Goal: Download file/media

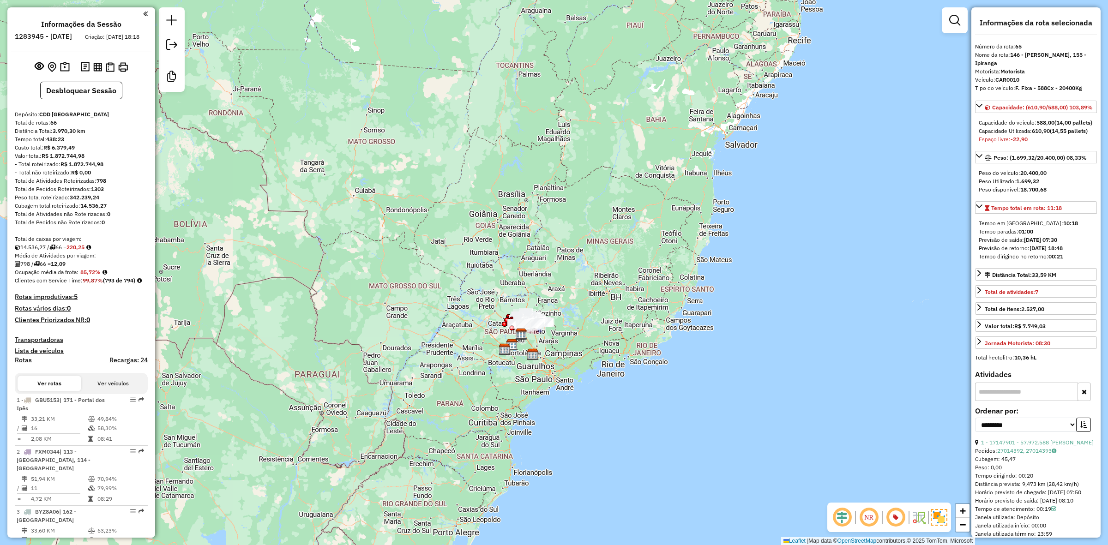
select select "**********"
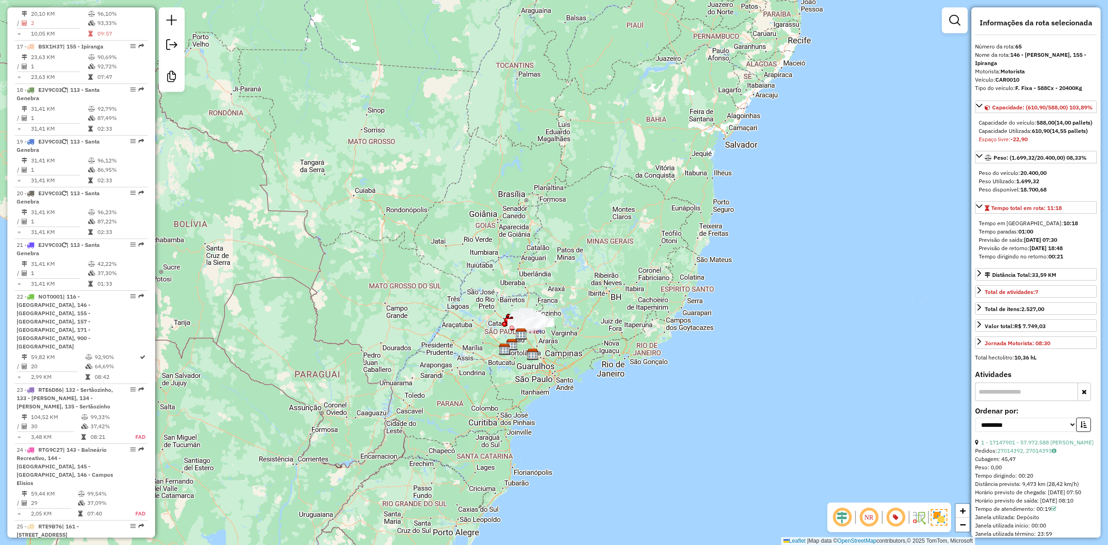
scroll to position [1079, 0]
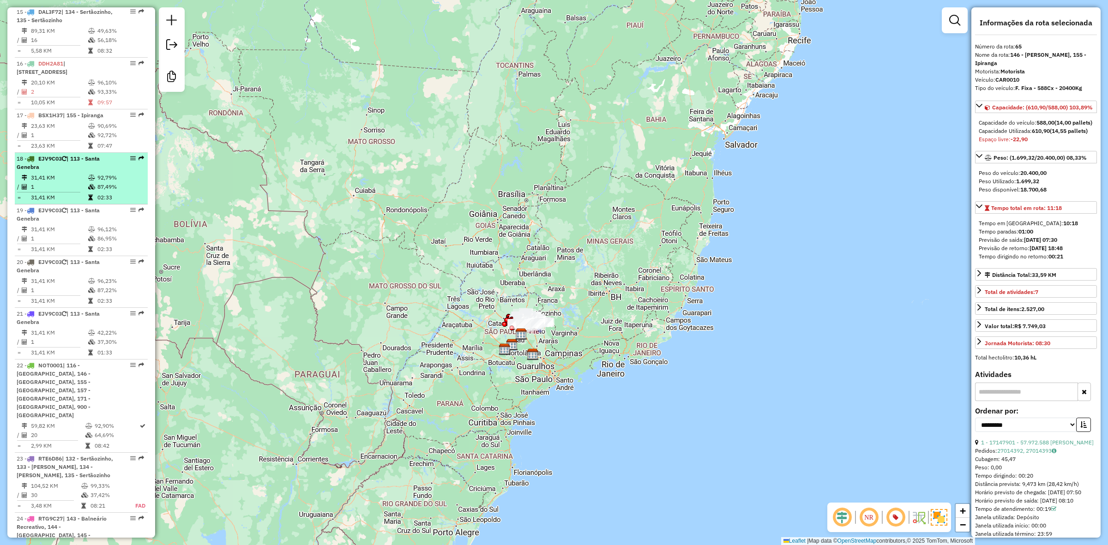
click at [94, 192] on td at bounding box center [92, 186] width 9 height 9
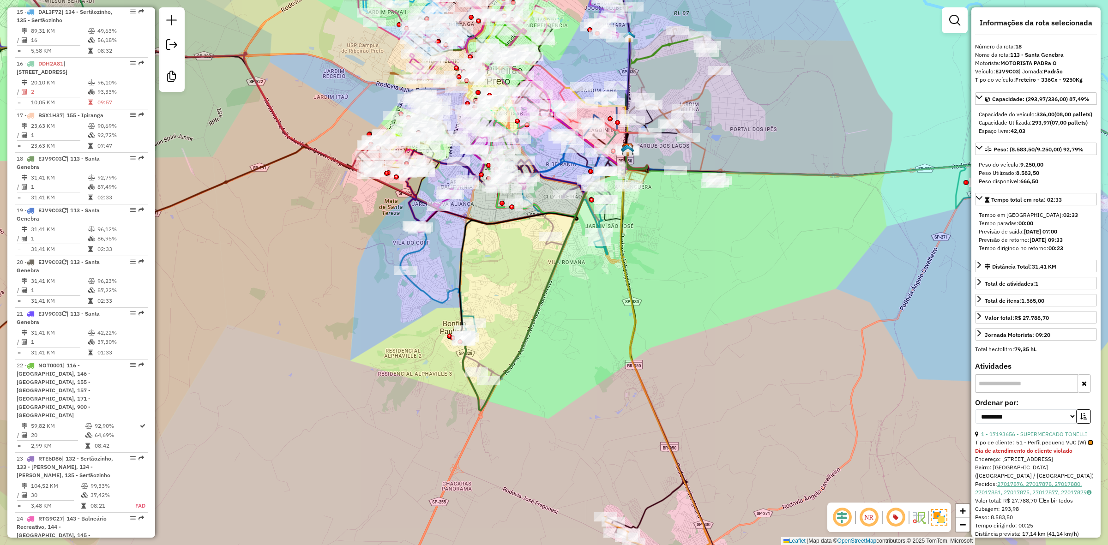
click at [1030, 496] on link "27017876, 27017878, 27017880, 27017881, 27017875, 27017877, 27017879" at bounding box center [1033, 488] width 116 height 15
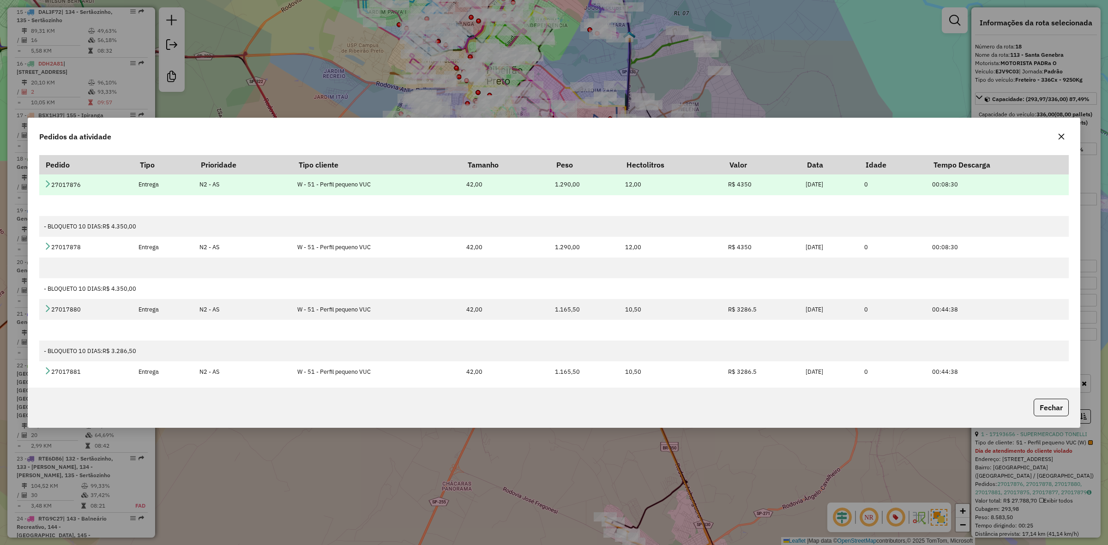
click at [48, 178] on td "27017876" at bounding box center [86, 185] width 94 height 21
click at [47, 185] on icon at bounding box center [47, 183] width 7 height 7
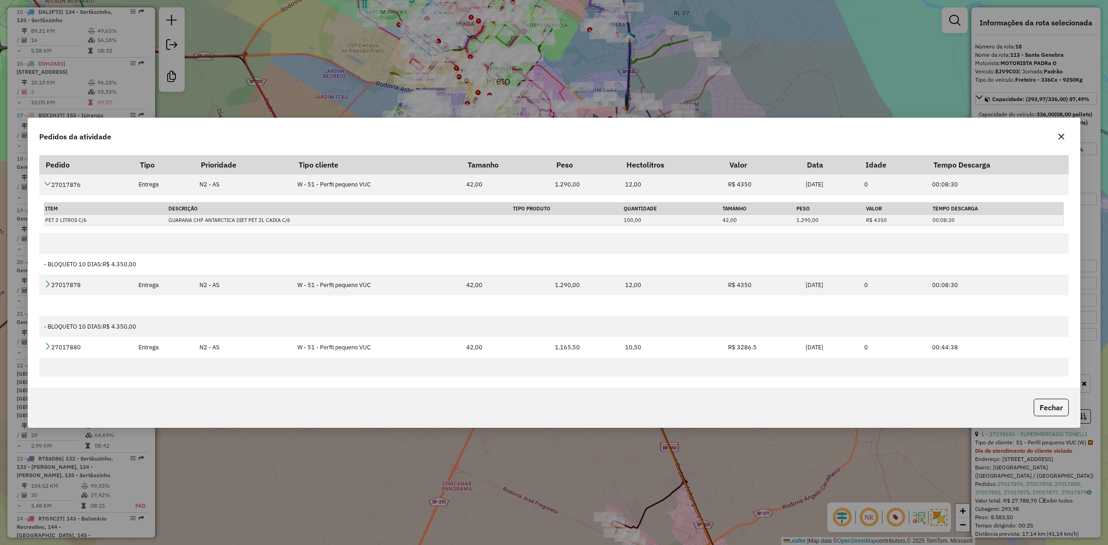
click at [1061, 138] on icon "button" at bounding box center [1061, 136] width 7 height 7
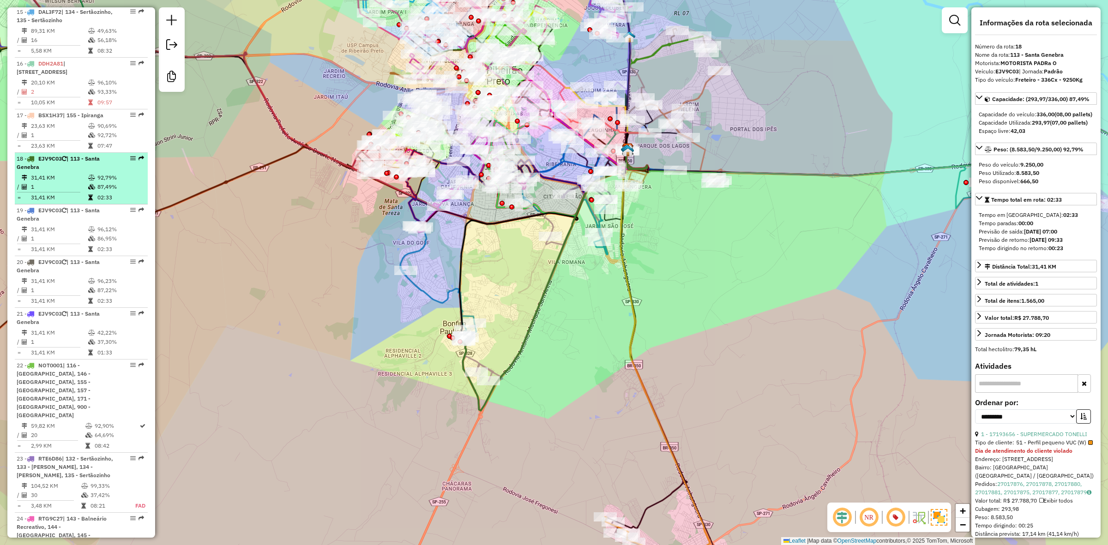
click at [66, 171] on div "18 - EJV9C03 | 113 - Santa Genebra" at bounding box center [66, 163] width 98 height 17
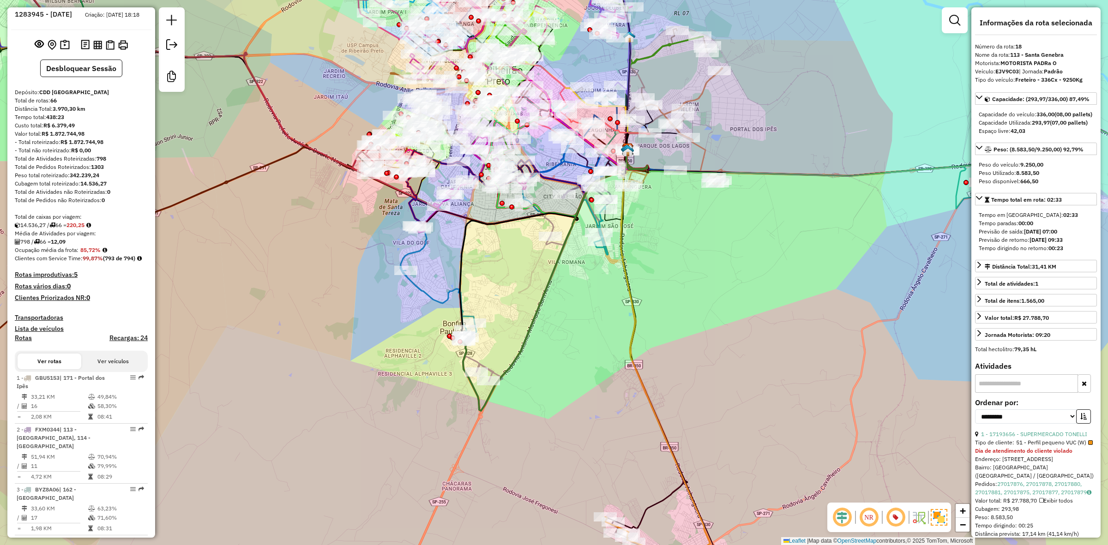
scroll to position [0, 0]
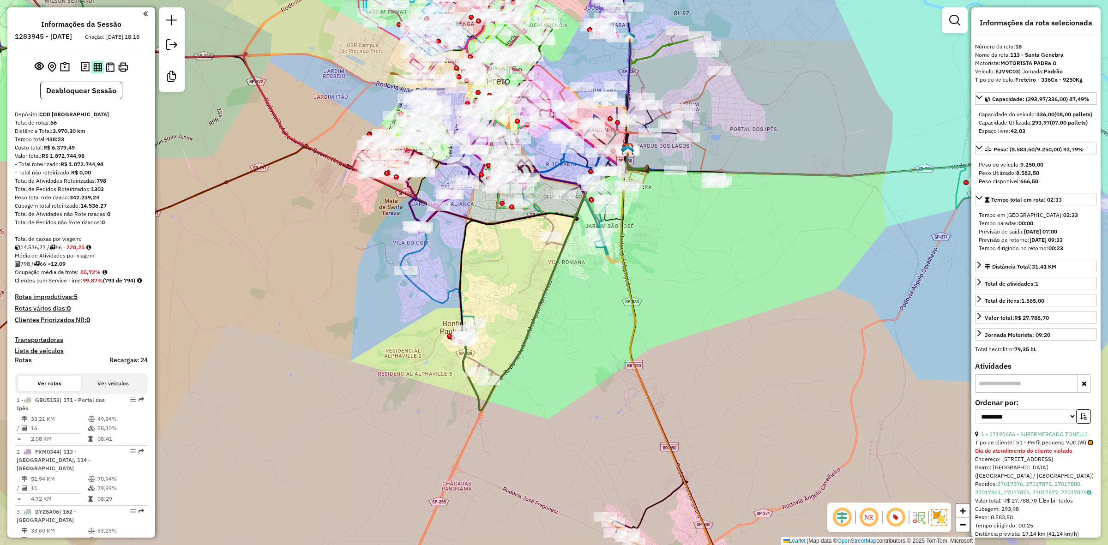
click at [98, 72] on img at bounding box center [97, 67] width 9 height 9
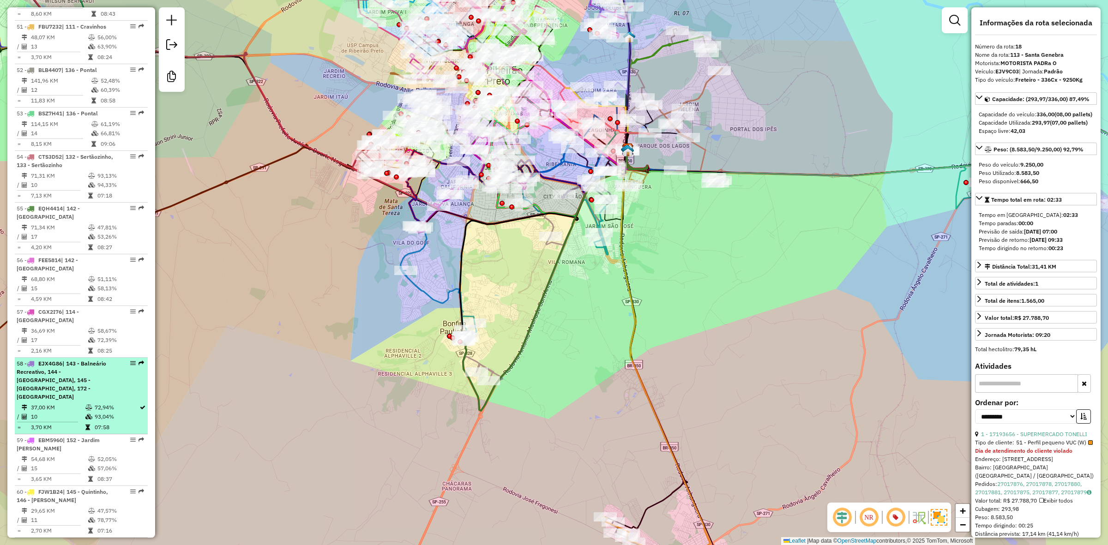
scroll to position [3330, 0]
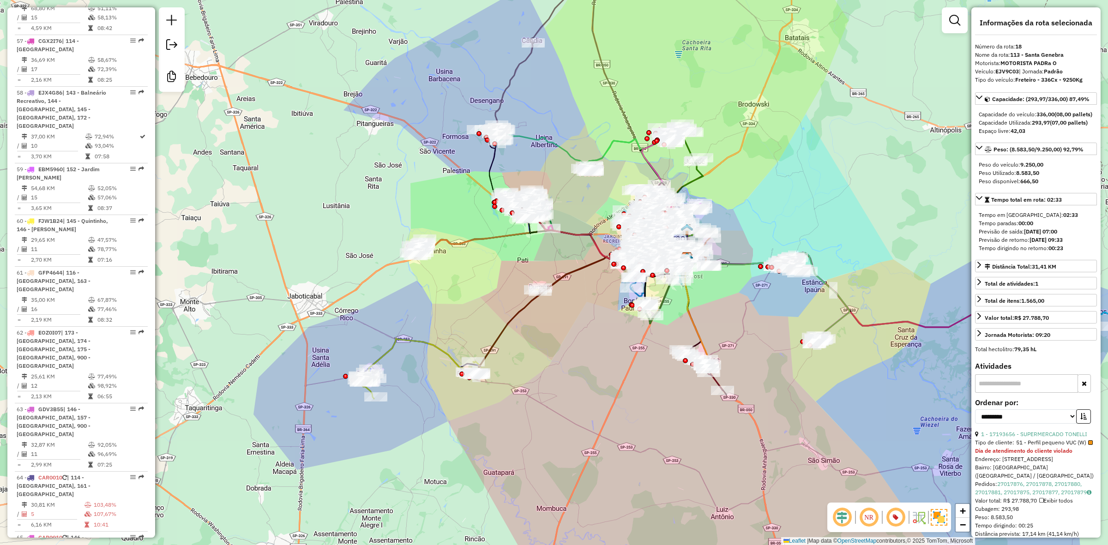
click at [696, 186] on div "Janela de atendimento Grade de atendimento Capacidade Transportadoras Veículos …" at bounding box center [554, 272] width 1108 height 545
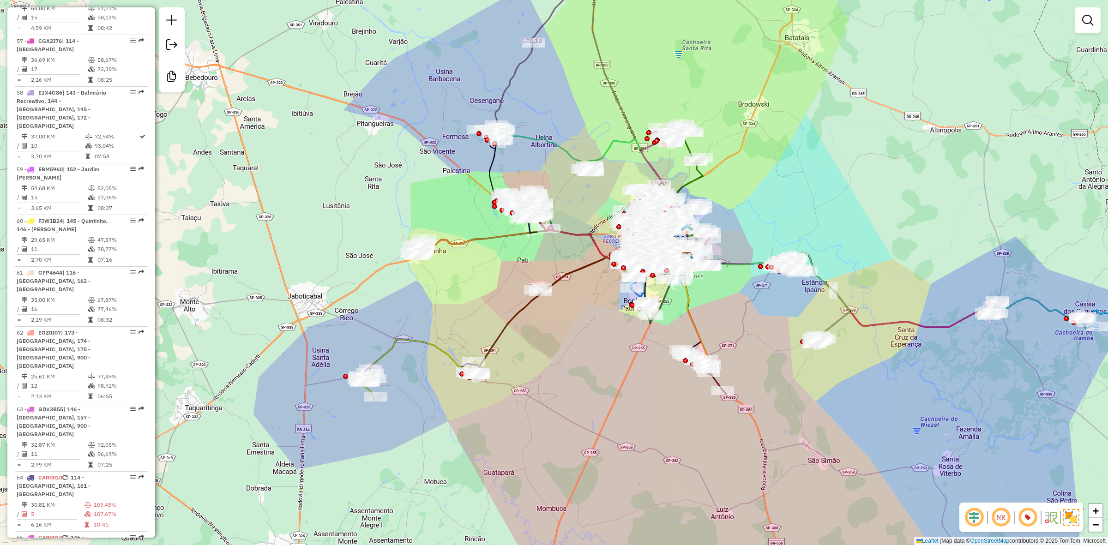
click at [696, 181] on icon at bounding box center [688, 213] width 30 height 102
select select "**********"
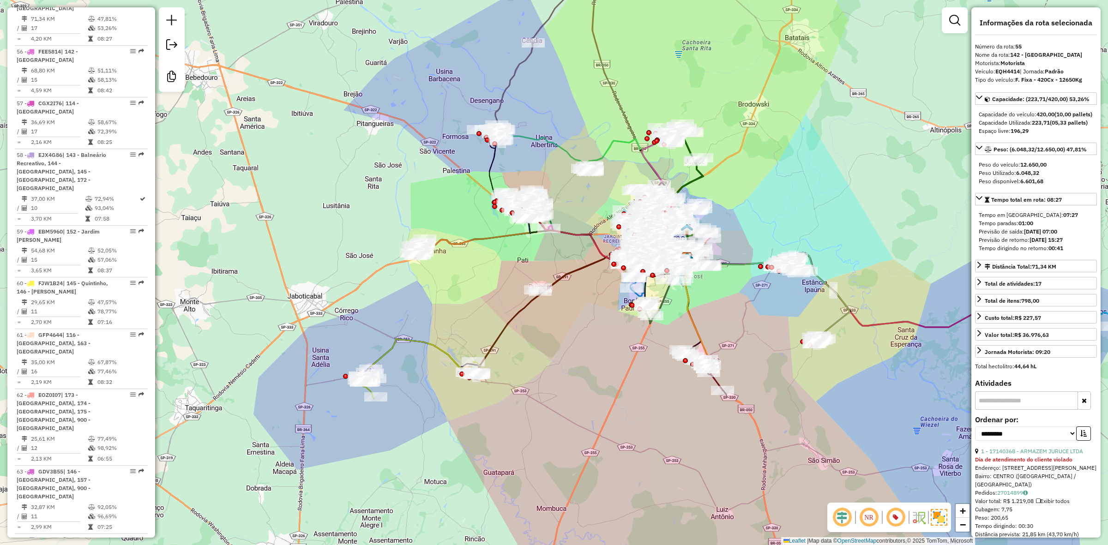
scroll to position [3190, 0]
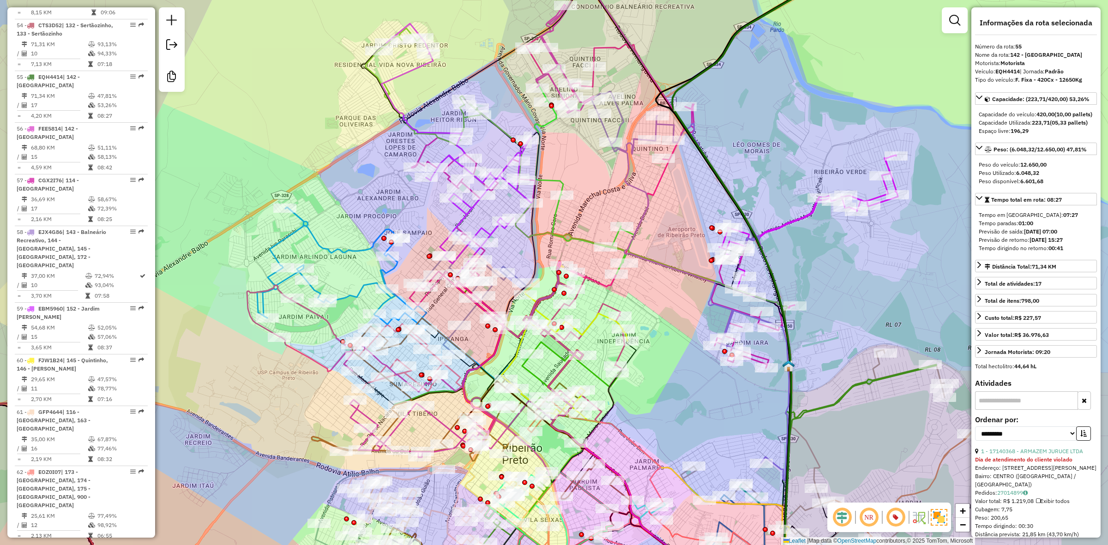
click at [467, 216] on icon at bounding box center [456, 144] width 150 height 240
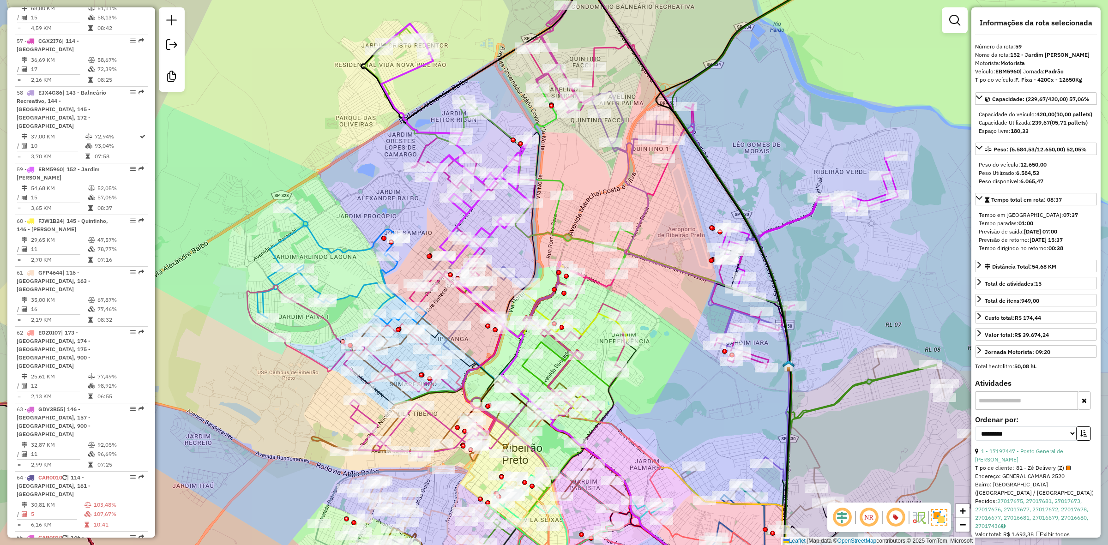
click at [366, 245] on icon at bounding box center [341, 268] width 169 height 123
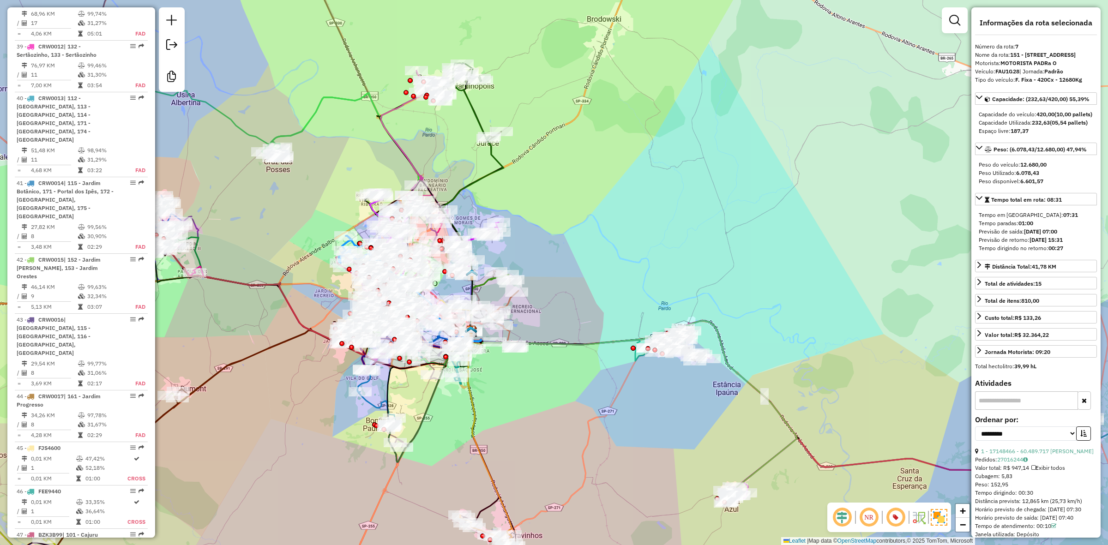
scroll to position [2379, 0]
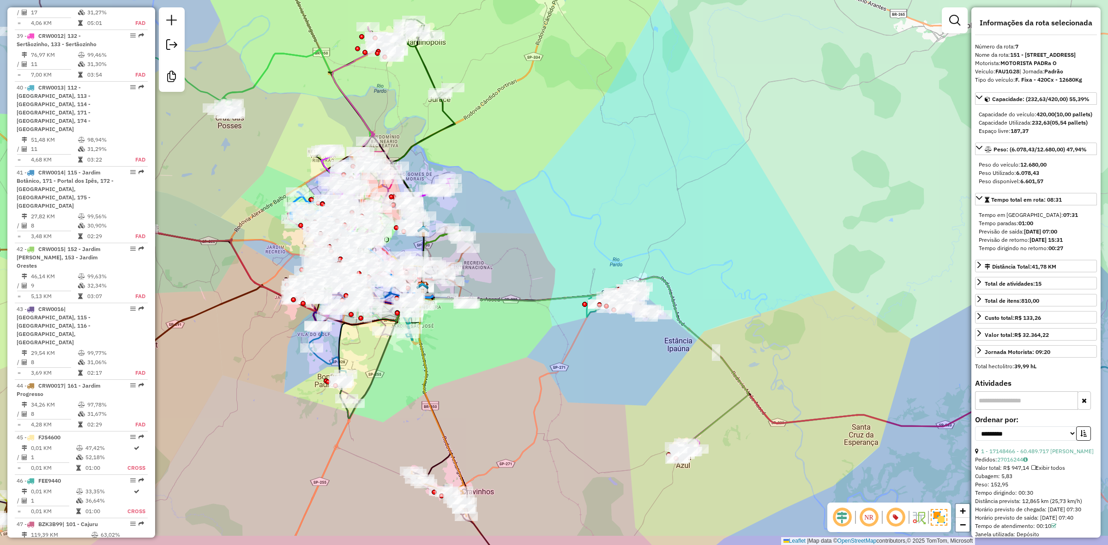
drag, startPoint x: 839, startPoint y: 382, endPoint x: 710, endPoint y: 289, distance: 159.1
click at [717, 291] on div "Janela de atendimento Grade de atendimento Capacidade Transportadoras Veículos …" at bounding box center [554, 272] width 1108 height 545
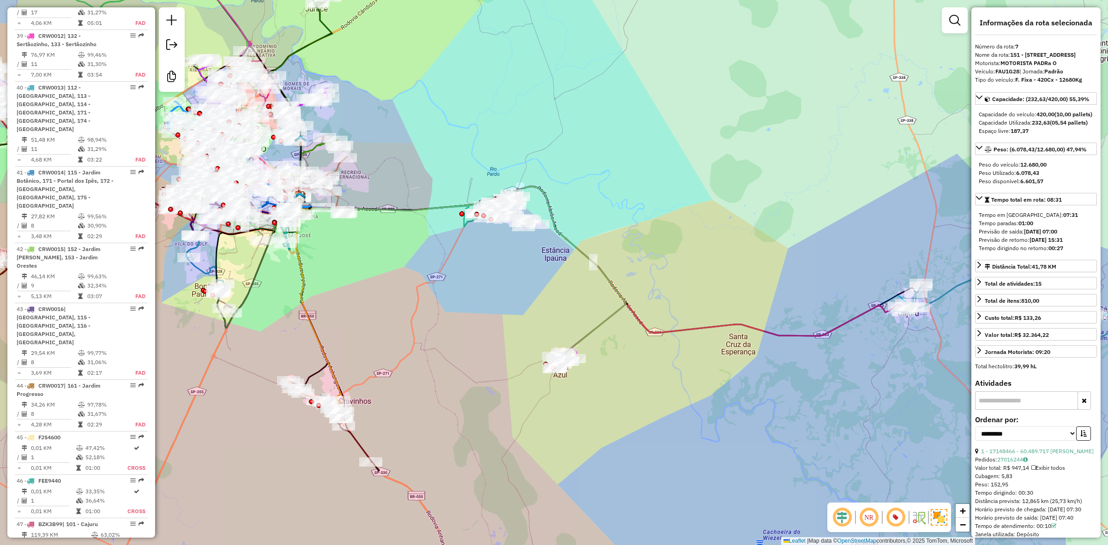
click at [936, 299] on icon at bounding box center [816, 262] width 611 height 151
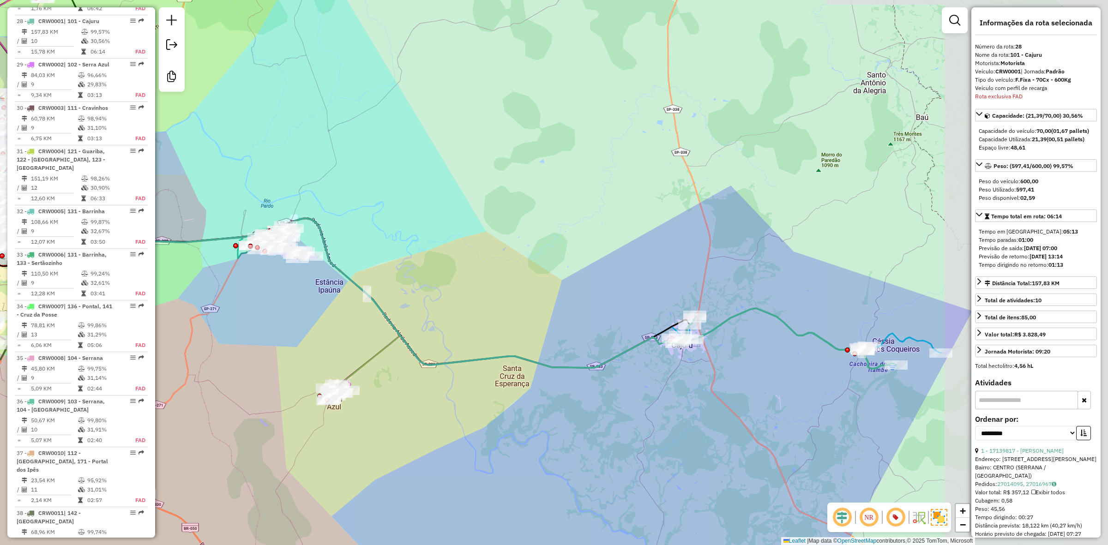
scroll to position [1851, 0]
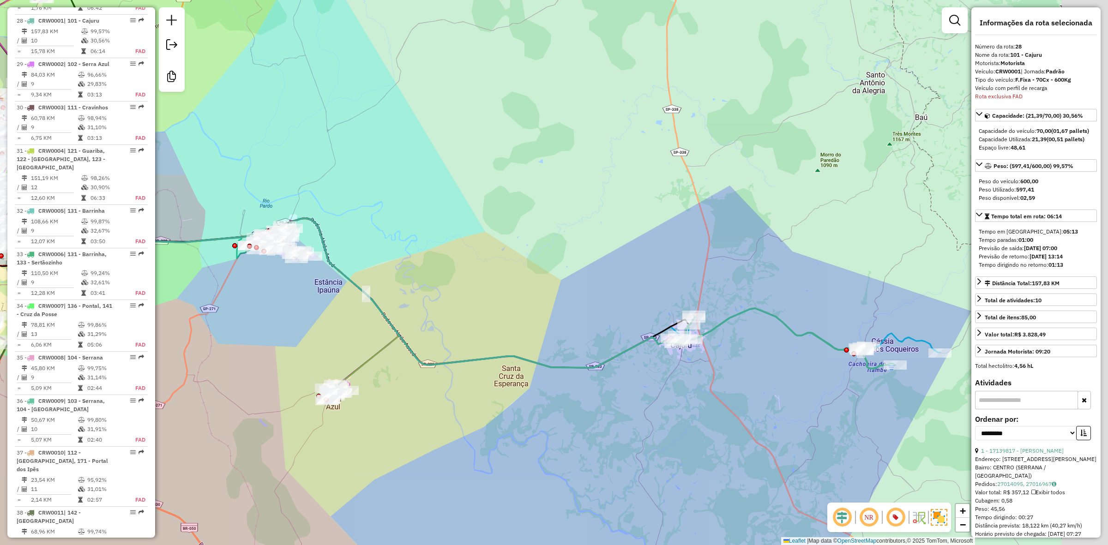
drag, startPoint x: 929, startPoint y: 315, endPoint x: 706, endPoint y: 346, distance: 224.7
click at [706, 346] on div "Janela de atendimento Grade de atendimento Capacidade Transportadoras Veículos …" at bounding box center [554, 272] width 1108 height 545
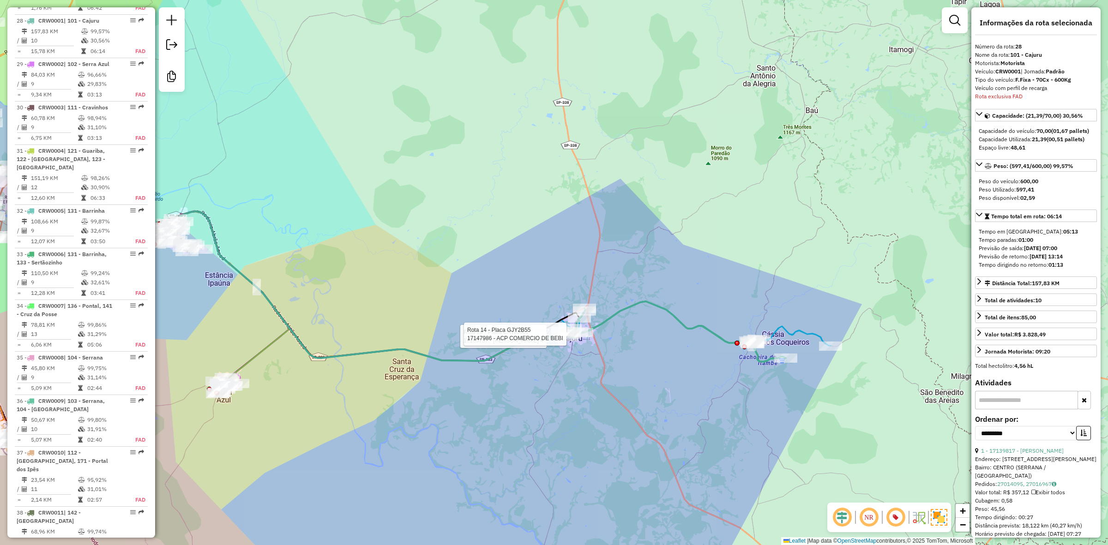
click at [802, 336] on icon at bounding box center [699, 324] width 262 height 44
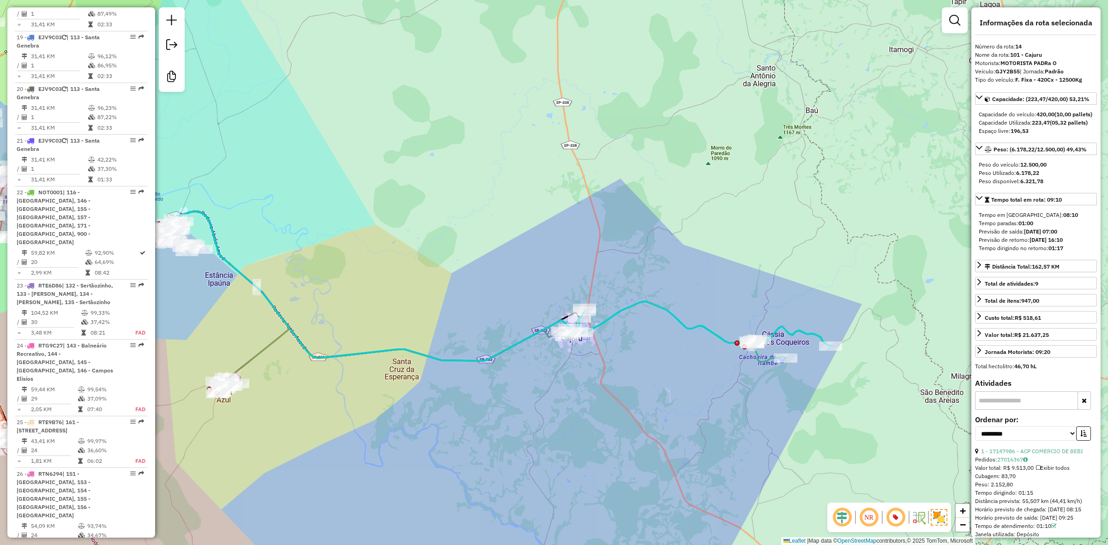
scroll to position [1051, 0]
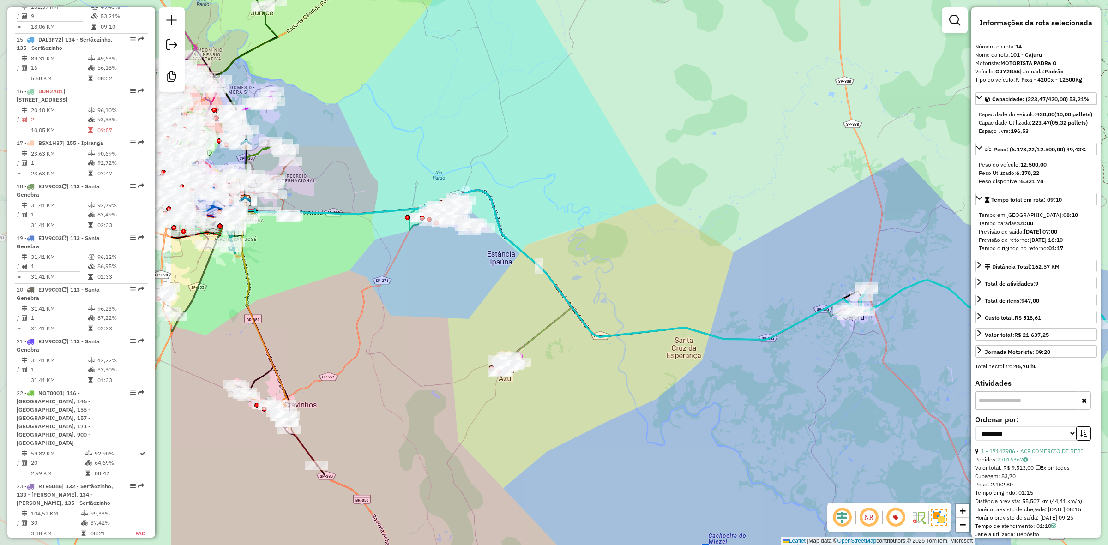
drag, startPoint x: 299, startPoint y: 407, endPoint x: 580, endPoint y: 386, distance: 282.0
click at [580, 386] on div "Janela de atendimento Grade de atendimento Capacidade Transportadoras Veículos …" at bounding box center [554, 272] width 1108 height 545
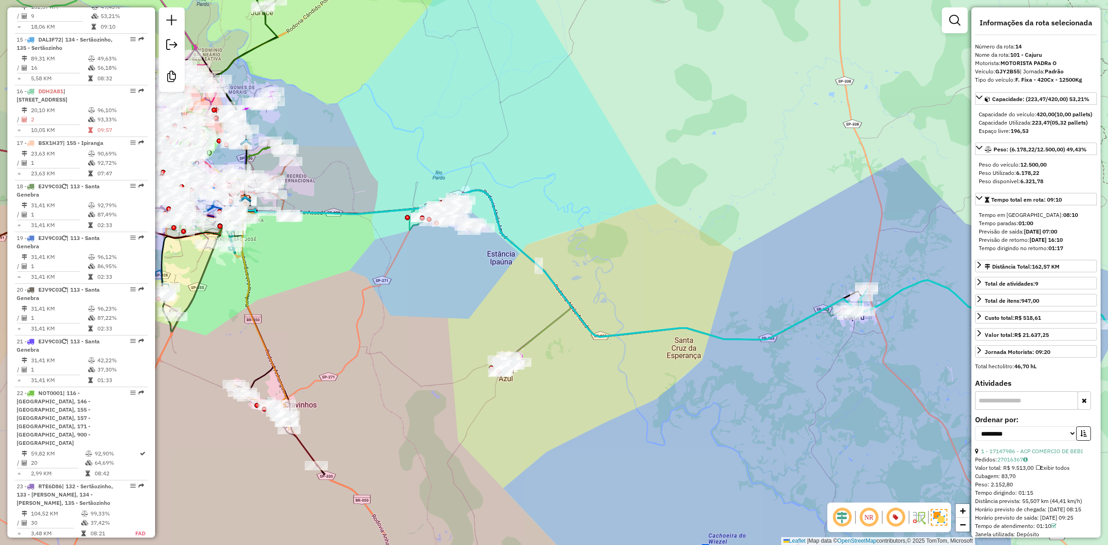
click at [525, 333] on div "Janela de atendimento Grade de atendimento Capacidade Transportadoras Veículos …" at bounding box center [554, 272] width 1108 height 545
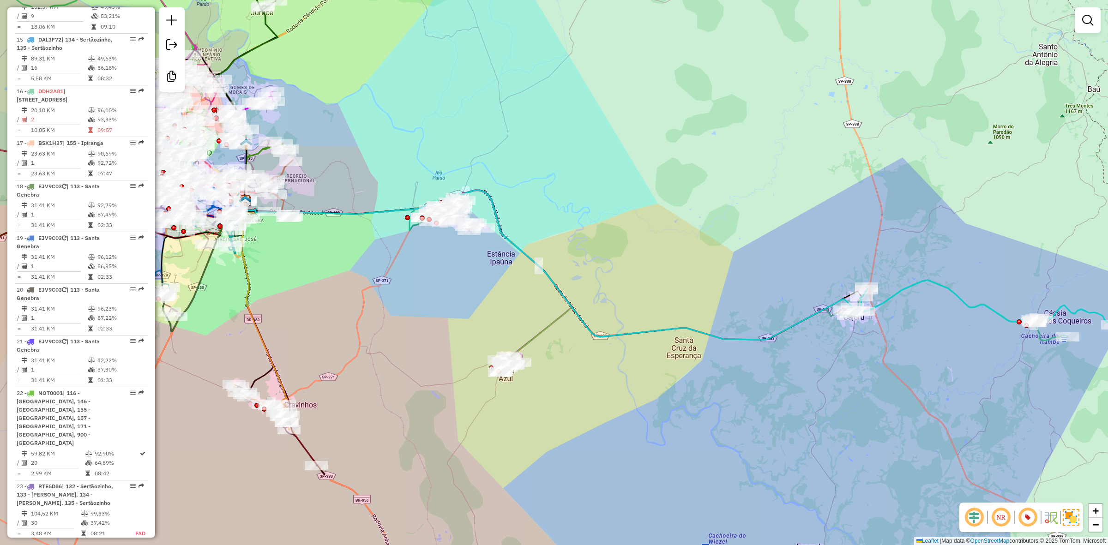
click at [525, 342] on icon at bounding box center [497, 280] width 147 height 181
select select "**********"
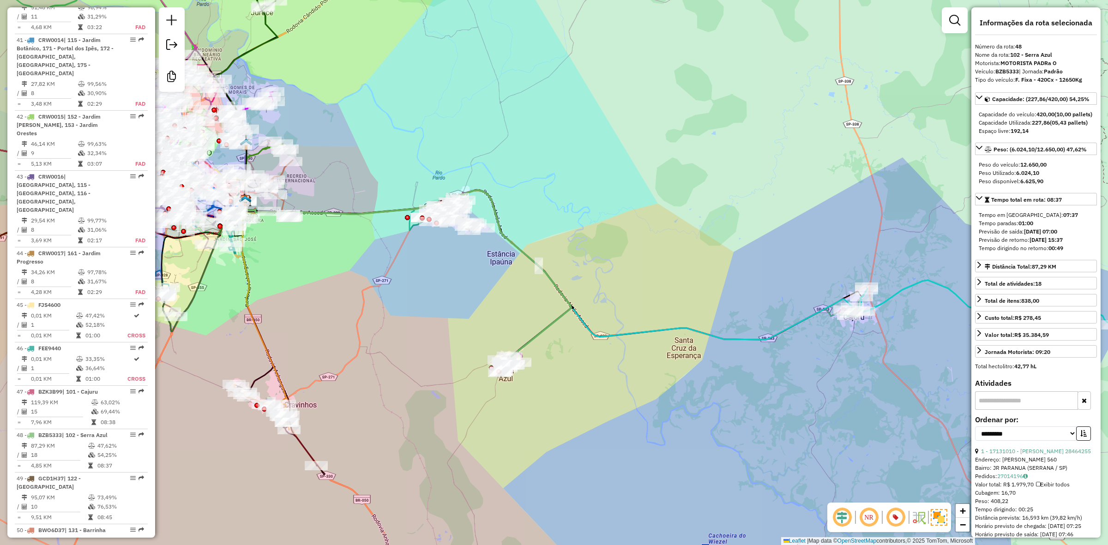
scroll to position [2877, 0]
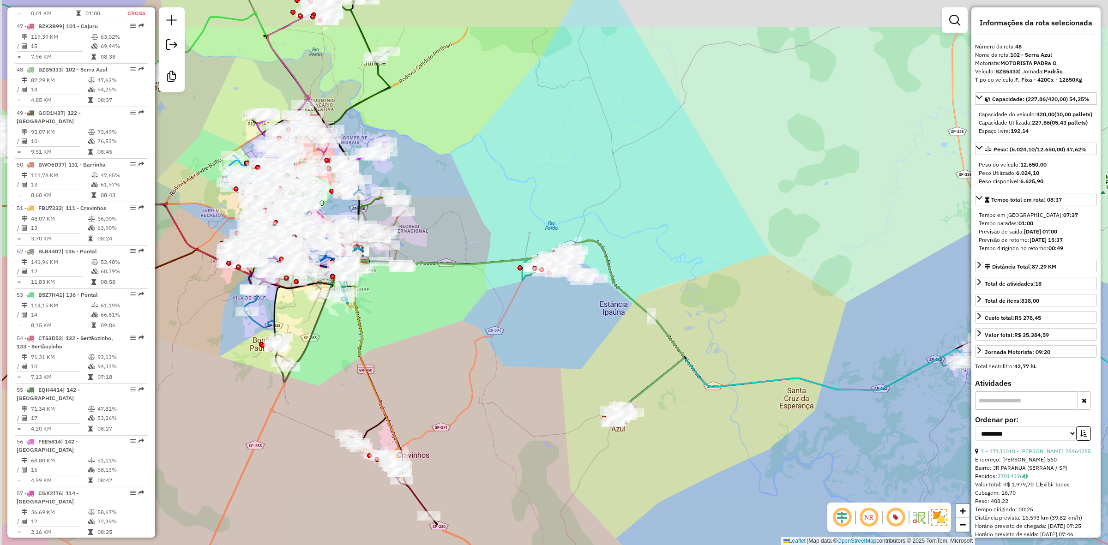
drag, startPoint x: 485, startPoint y: 324, endPoint x: 609, endPoint y: 379, distance: 135.6
click at [609, 379] on div "Janela de atendimento Grade de atendimento Capacidade Transportadoras Veículos …" at bounding box center [554, 272] width 1108 height 545
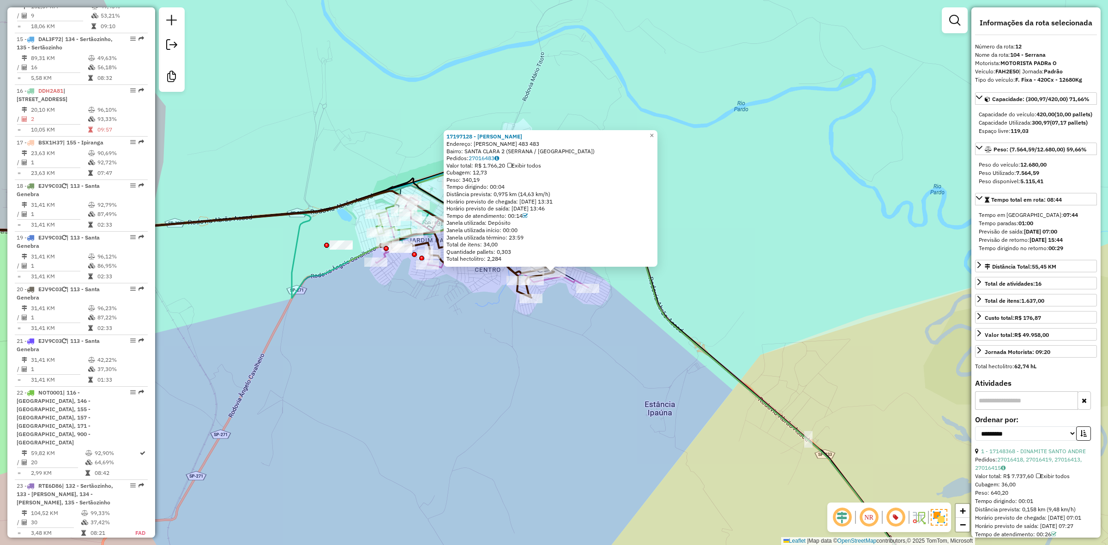
scroll to position [956, 0]
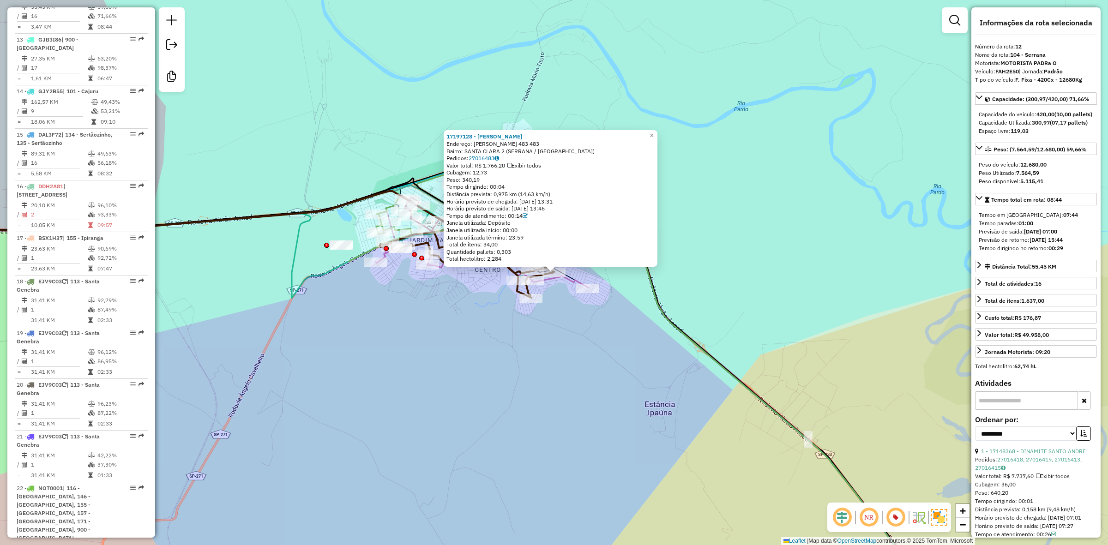
click at [444, 271] on icon at bounding box center [482, 255] width 212 height 66
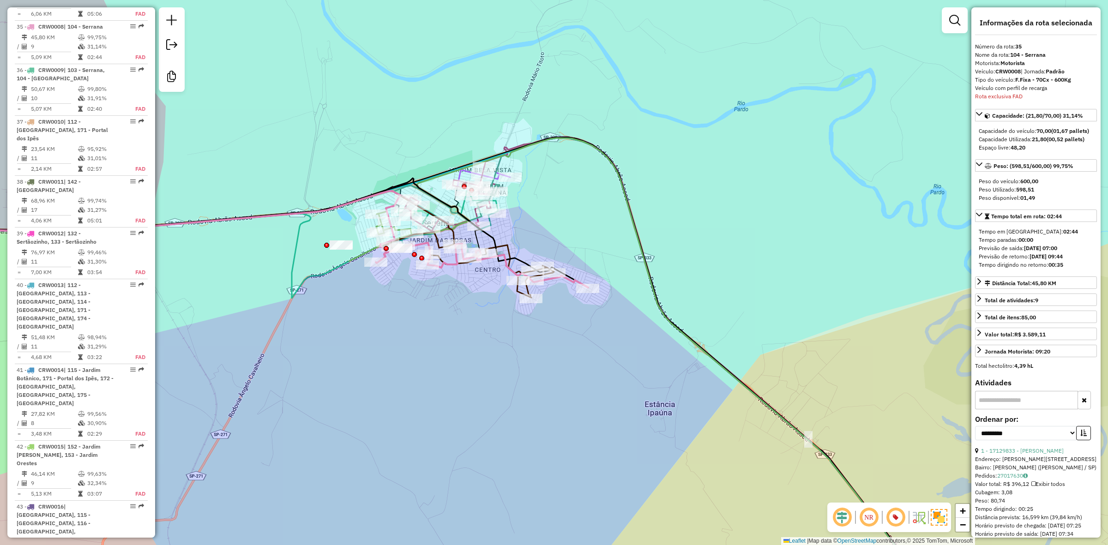
scroll to position [2180, 0]
click at [518, 293] on icon at bounding box center [221, 244] width 665 height 107
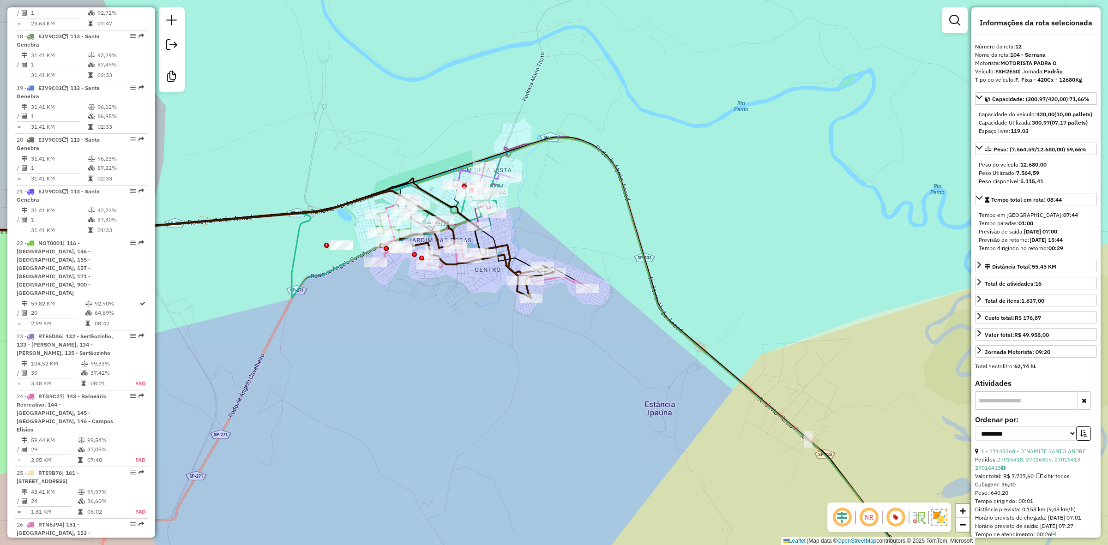
scroll to position [956, 0]
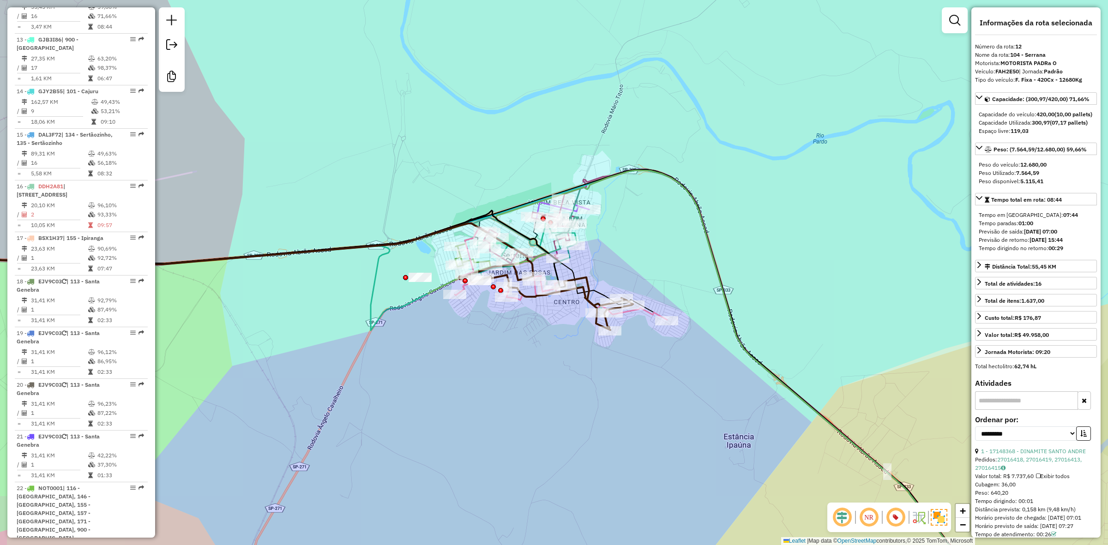
drag, startPoint x: 464, startPoint y: 306, endPoint x: 543, endPoint y: 338, distance: 85.3
click at [543, 338] on div "Janela de atendimento Grade de atendimento Capacidade Transportadoras Veículos …" at bounding box center [554, 272] width 1108 height 545
click at [442, 284] on icon at bounding box center [709, 384] width 563 height 429
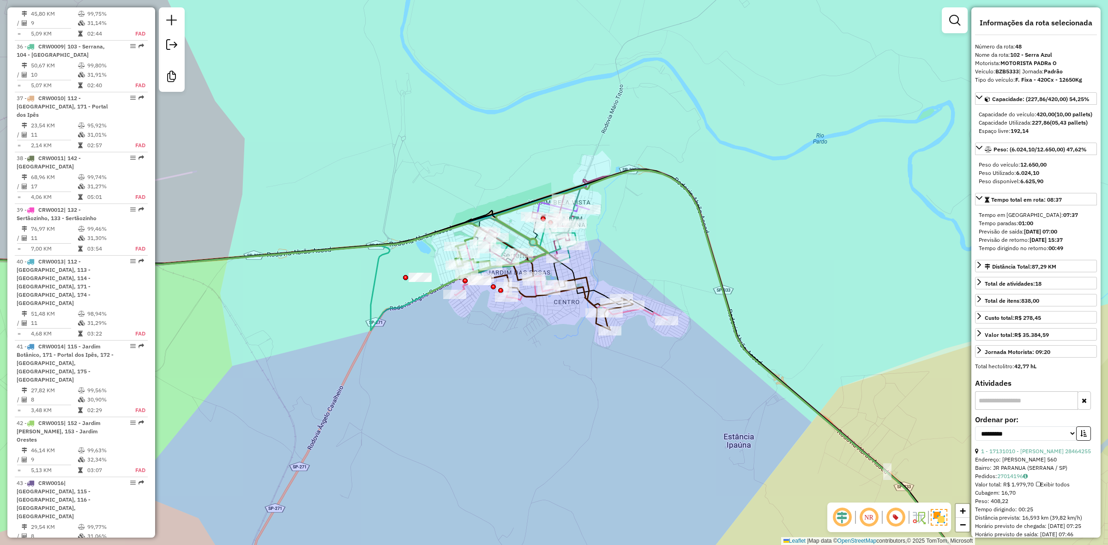
scroll to position [2877, 0]
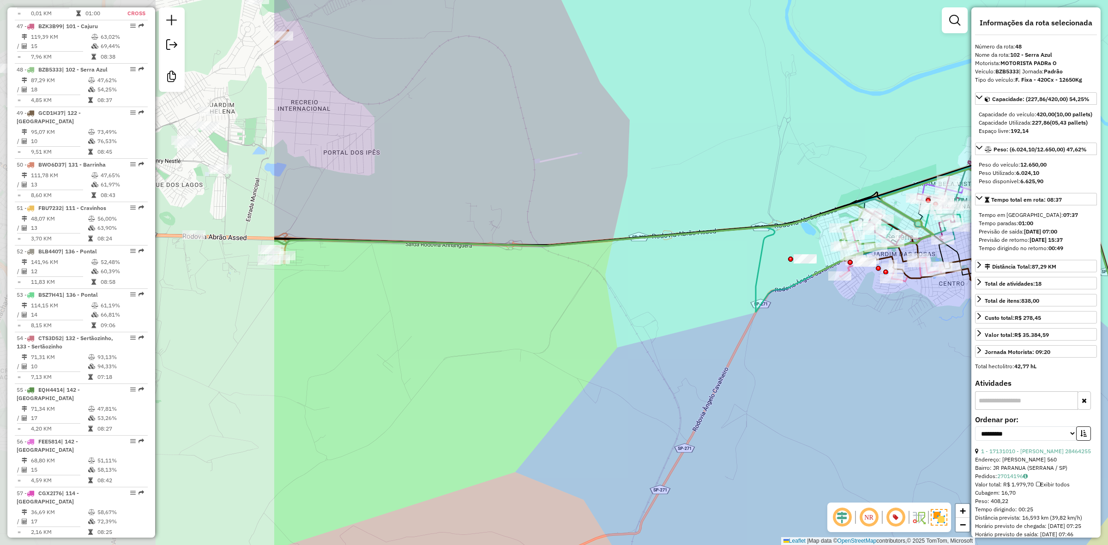
drag, startPoint x: 381, startPoint y: 337, endPoint x: 748, endPoint y: 315, distance: 367.7
click at [749, 315] on div "Janela de atendimento Grade de atendimento Capacidade Transportadoras Veículos …" at bounding box center [554, 272] width 1108 height 545
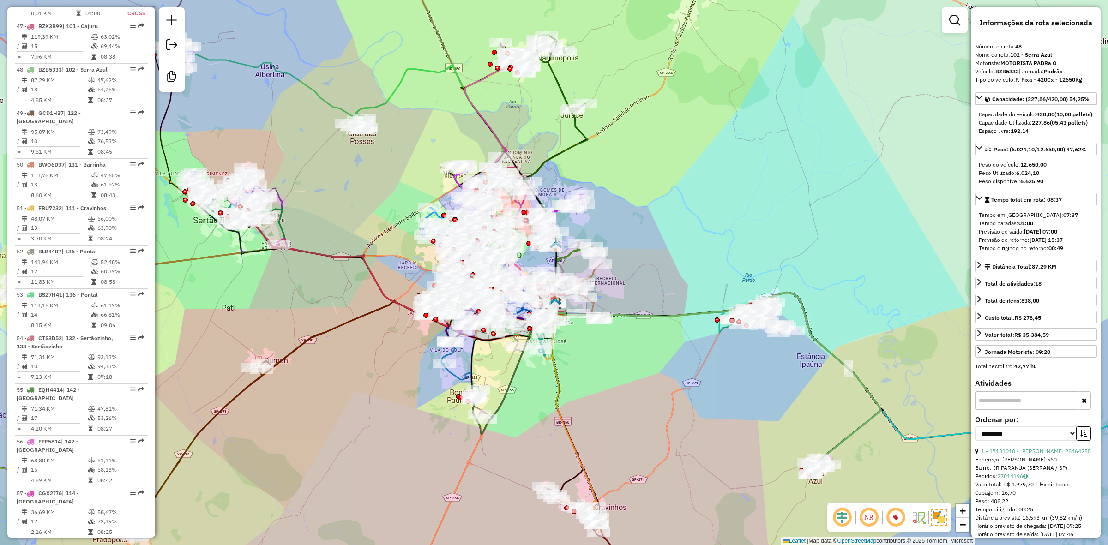
click at [613, 490] on div "Janela de atendimento Grade de atendimento Capacidade Transportadoras Veículos …" at bounding box center [554, 272] width 1108 height 545
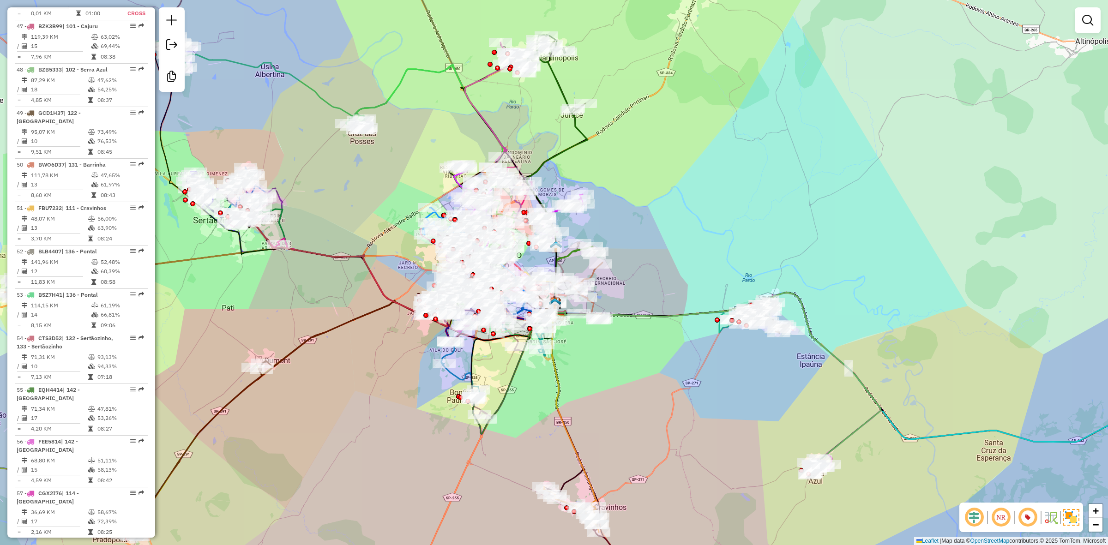
click at [613, 495] on div "Janela de atendimento Grade de atendimento Capacidade Transportadoras Veículos …" at bounding box center [554, 272] width 1108 height 545
click at [615, 492] on div "Janela de atendimento Grade de atendimento Capacidade Transportadoras Veículos …" at bounding box center [554, 272] width 1108 height 545
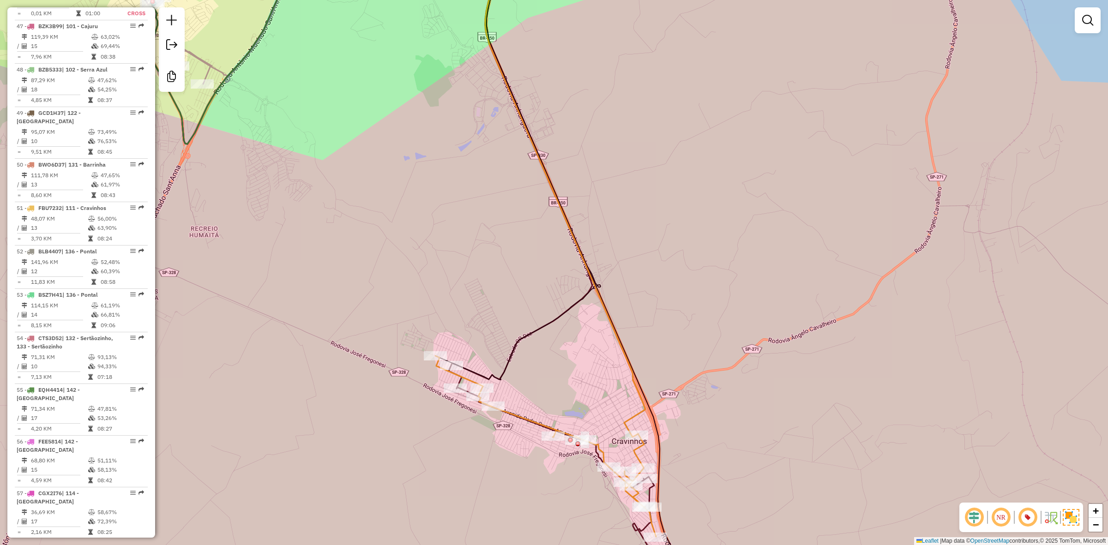
click at [633, 452] on icon at bounding box center [545, 446] width 221 height 181
select select "**********"
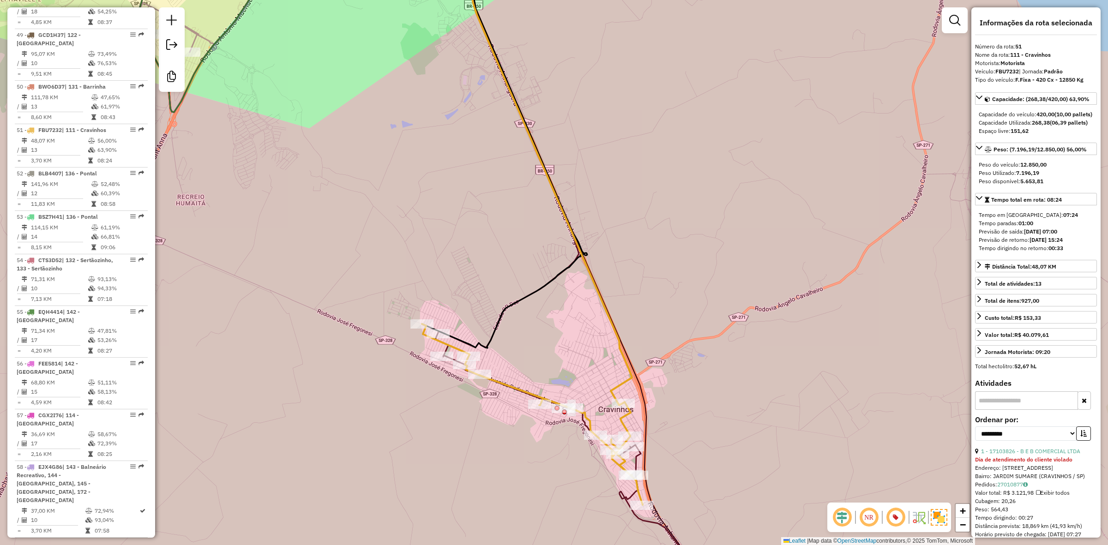
scroll to position [3009, 0]
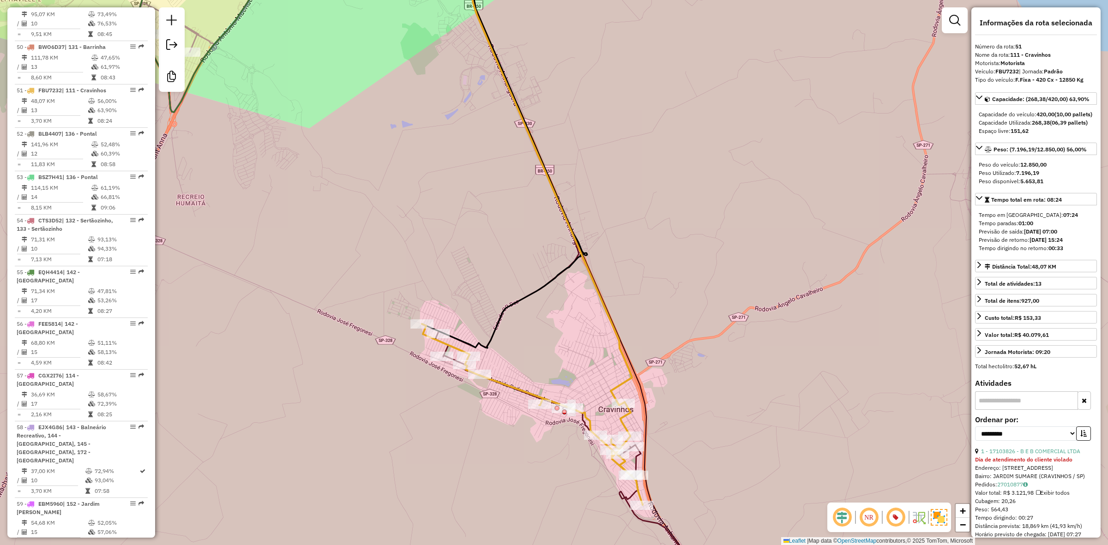
drag, startPoint x: 695, startPoint y: 443, endPoint x: 682, endPoint y: 411, distance: 35.0
click at [682, 411] on div "Janela de atendimento Grade de atendimento Capacidade Transportadoras Veículos …" at bounding box center [554, 272] width 1108 height 545
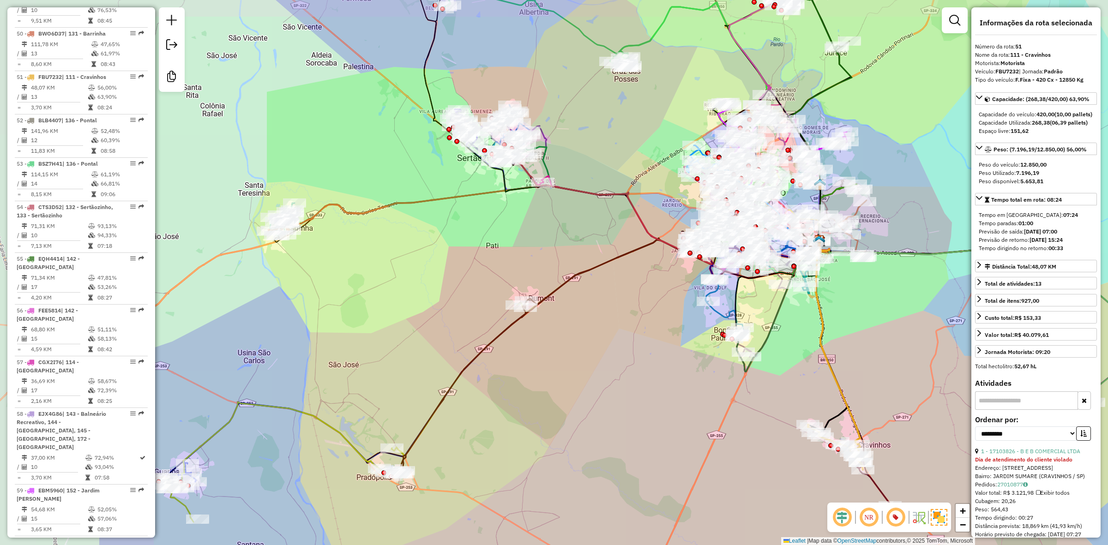
drag, startPoint x: 612, startPoint y: 433, endPoint x: 682, endPoint y: 438, distance: 70.8
click at [682, 438] on div "Janela de atendimento Grade de atendimento Capacidade Transportadoras Veículos …" at bounding box center [554, 272] width 1108 height 545
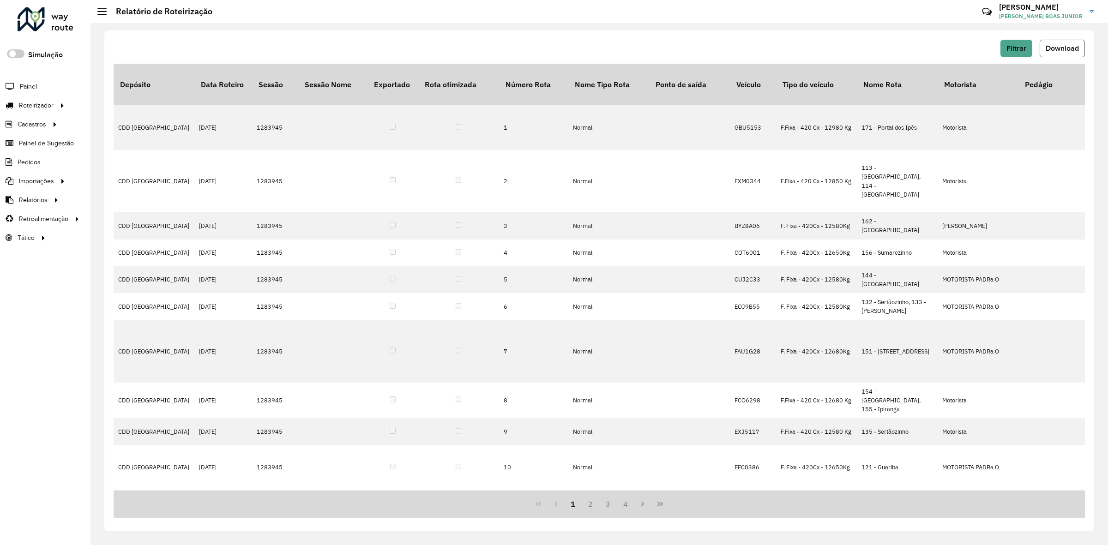
click at [1068, 40] on button "Download" at bounding box center [1062, 49] width 45 height 18
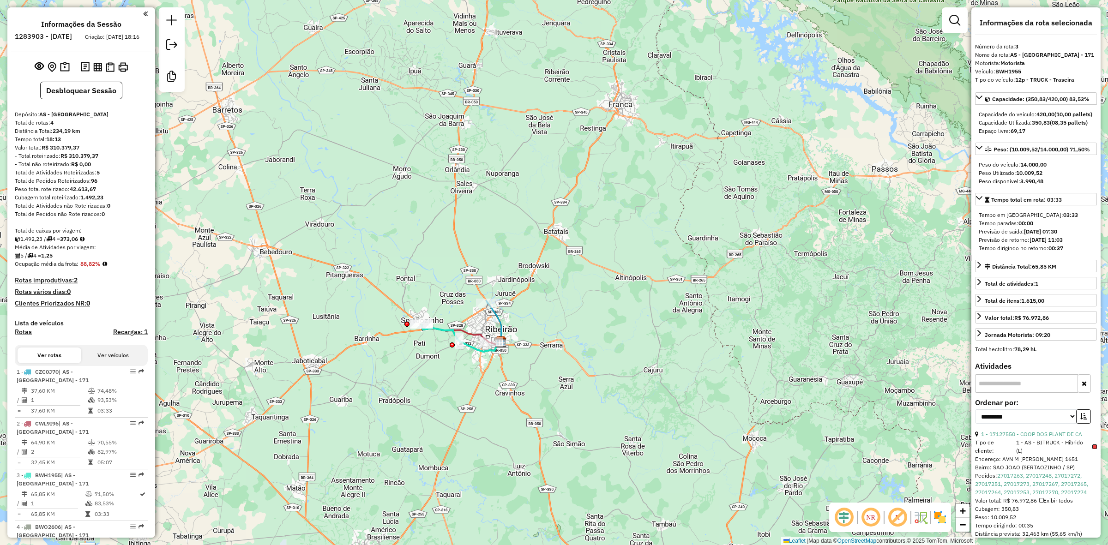
select select "**********"
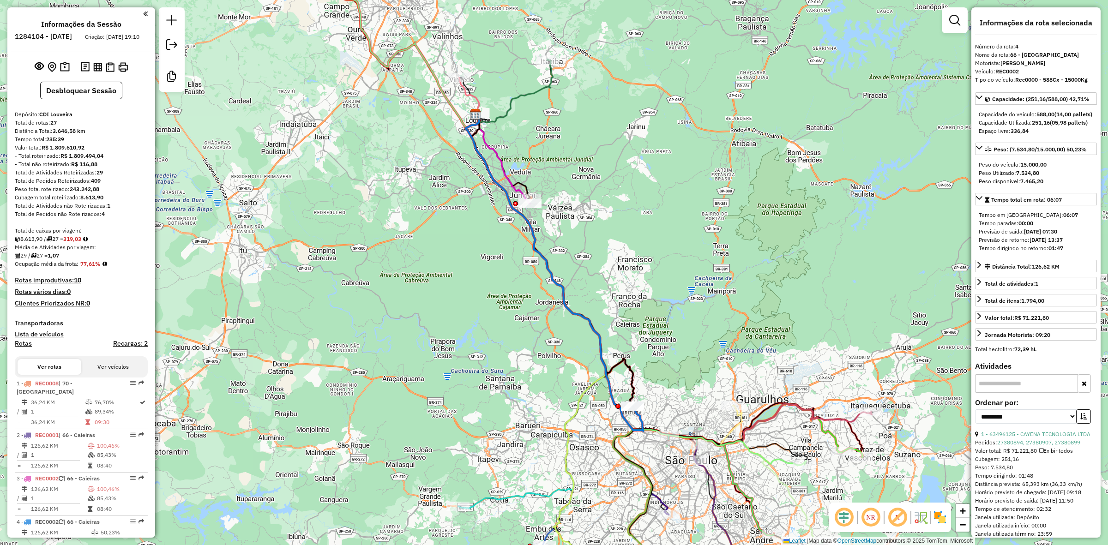
select select "**********"
